Goal: Task Accomplishment & Management: Manage account settings

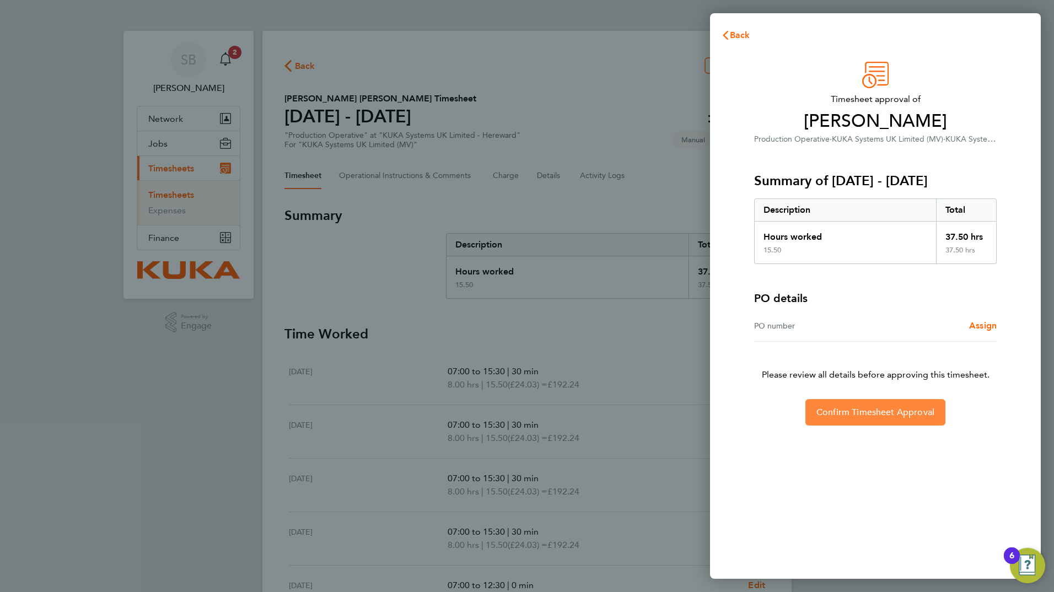
click at [878, 413] on span "Confirm Timesheet Approval" at bounding box center [875, 412] width 118 height 11
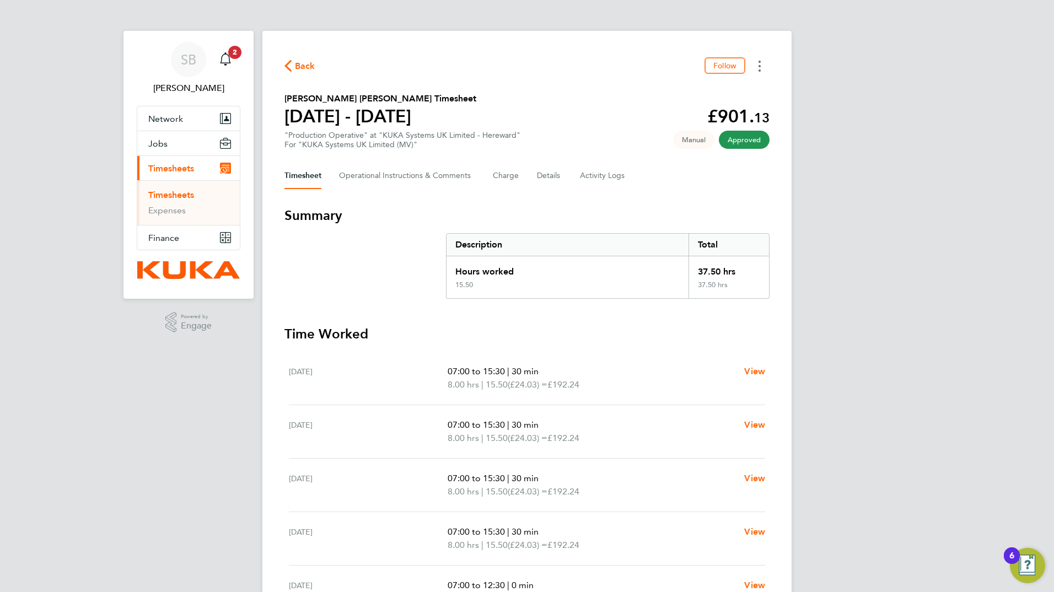
click at [760, 62] on circle "Timesheets Menu" at bounding box center [759, 62] width 2 height 2
click at [697, 114] on link "Download timesheet" at bounding box center [703, 112] width 132 height 22
click at [287, 63] on icon "button" at bounding box center [287, 66] width 7 height 12
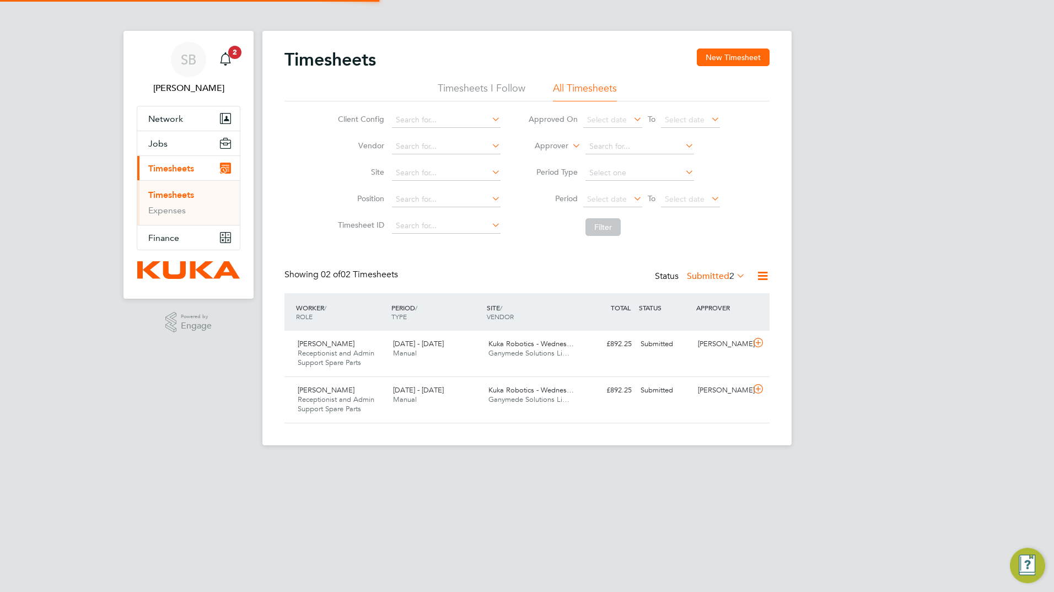
scroll to position [28, 96]
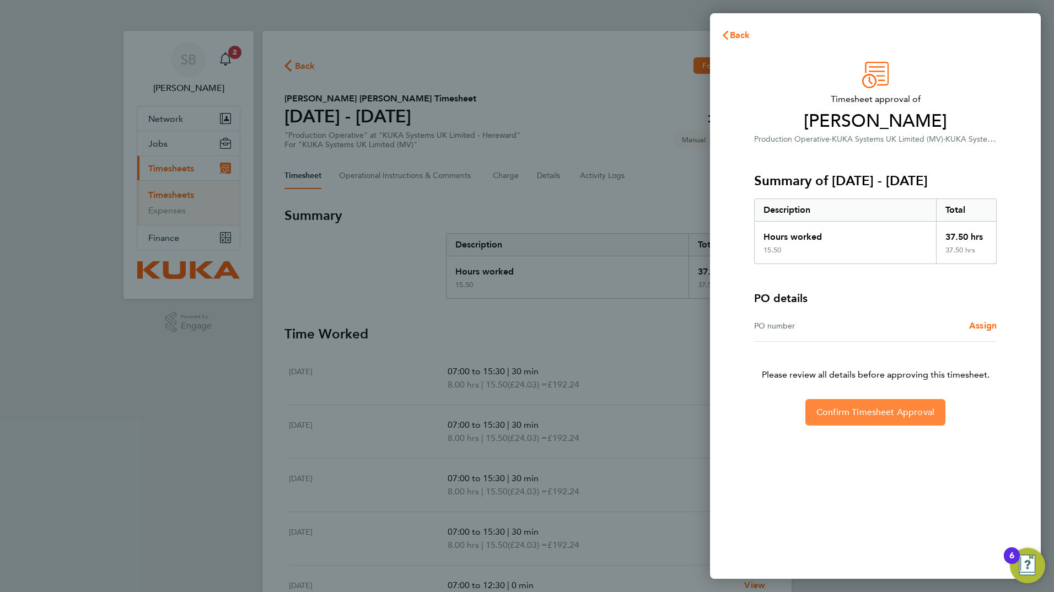
click at [889, 413] on span "Confirm Timesheet Approval" at bounding box center [875, 412] width 118 height 11
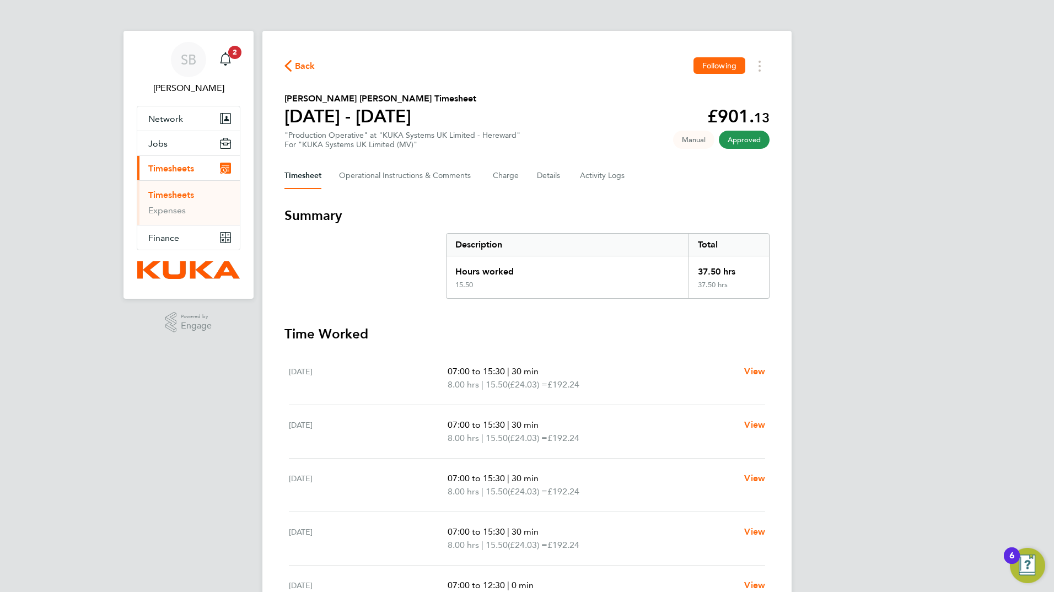
click at [294, 64] on span "Back" at bounding box center [299, 65] width 31 height 10
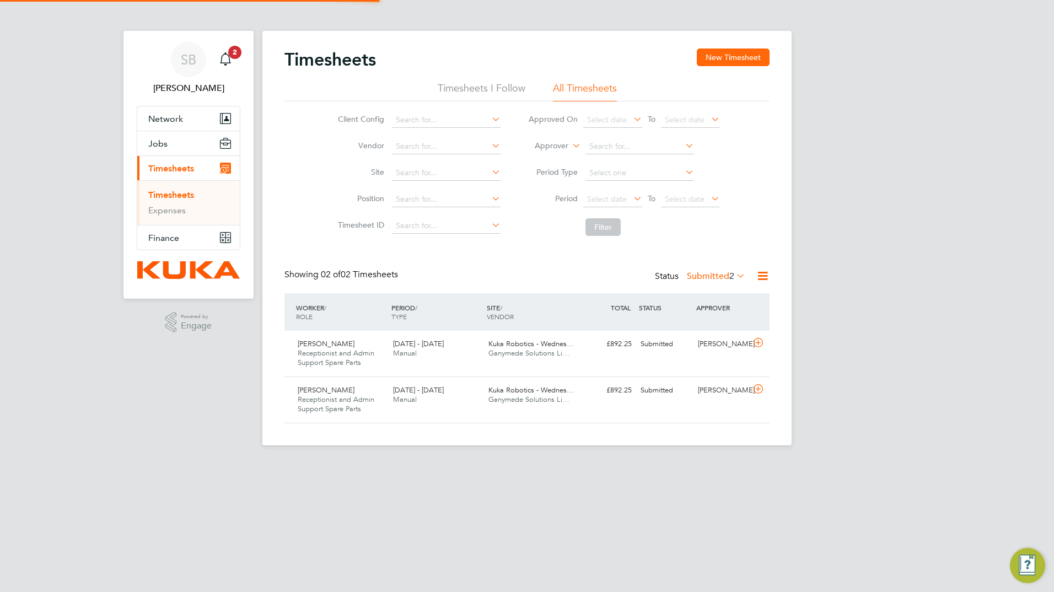
scroll to position [28, 96]
